Goal: Check status: Check status

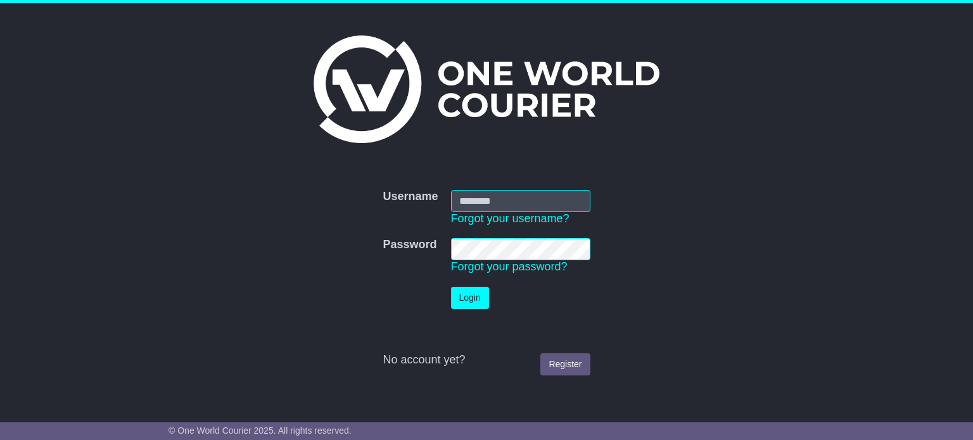
type input "**********"
click at [459, 292] on button "Login" at bounding box center [470, 298] width 38 height 22
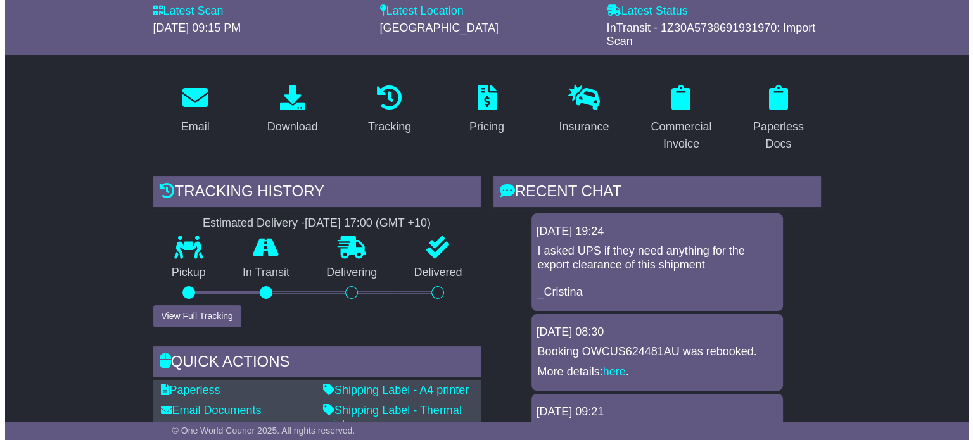
scroll to position [150, 0]
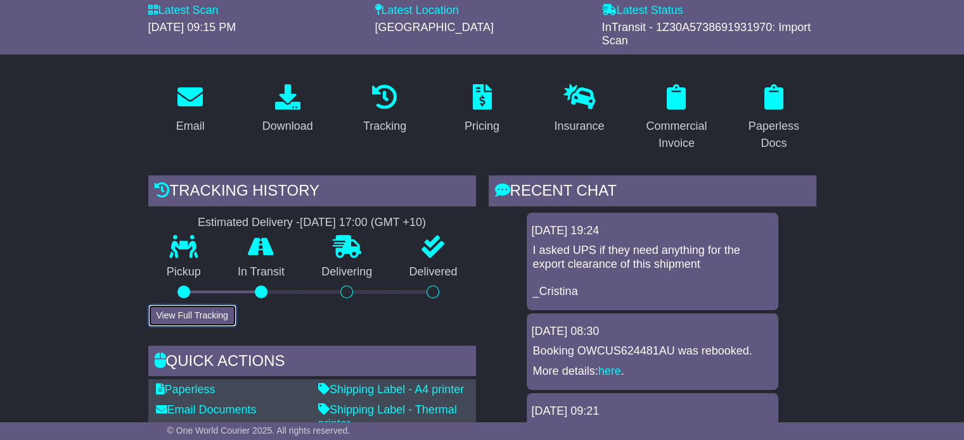
click at [170, 317] on button "View Full Tracking" at bounding box center [192, 316] width 88 height 22
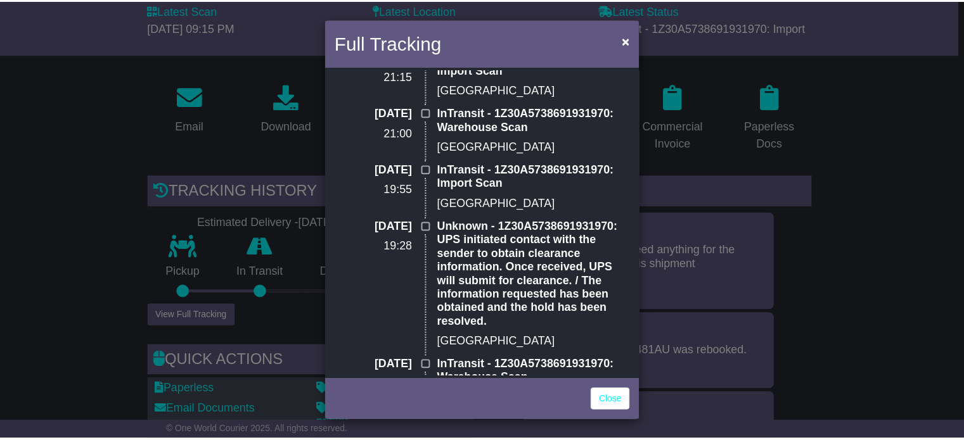
scroll to position [0, 0]
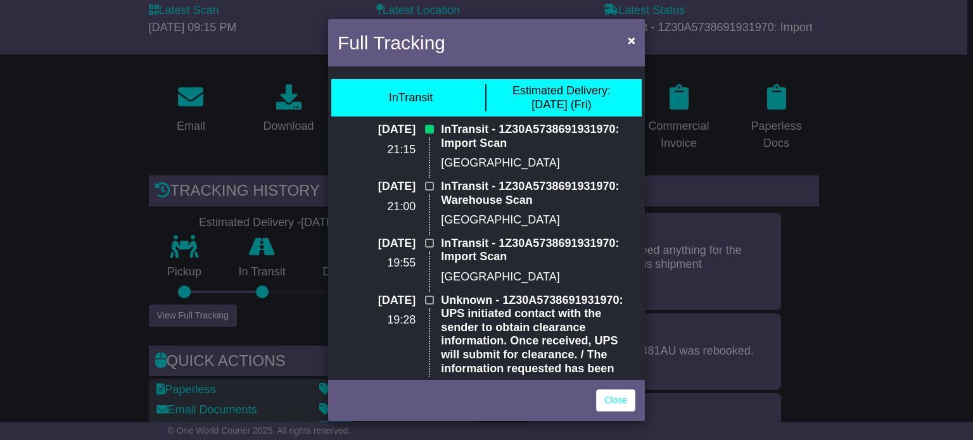
click at [54, 158] on div "Full Tracking × InTransit Estimated Delivery: [DATE] (Fri) [DATE] 21:15 InTrans…" at bounding box center [486, 220] width 973 height 440
